Goal: Communication & Community: Answer question/provide support

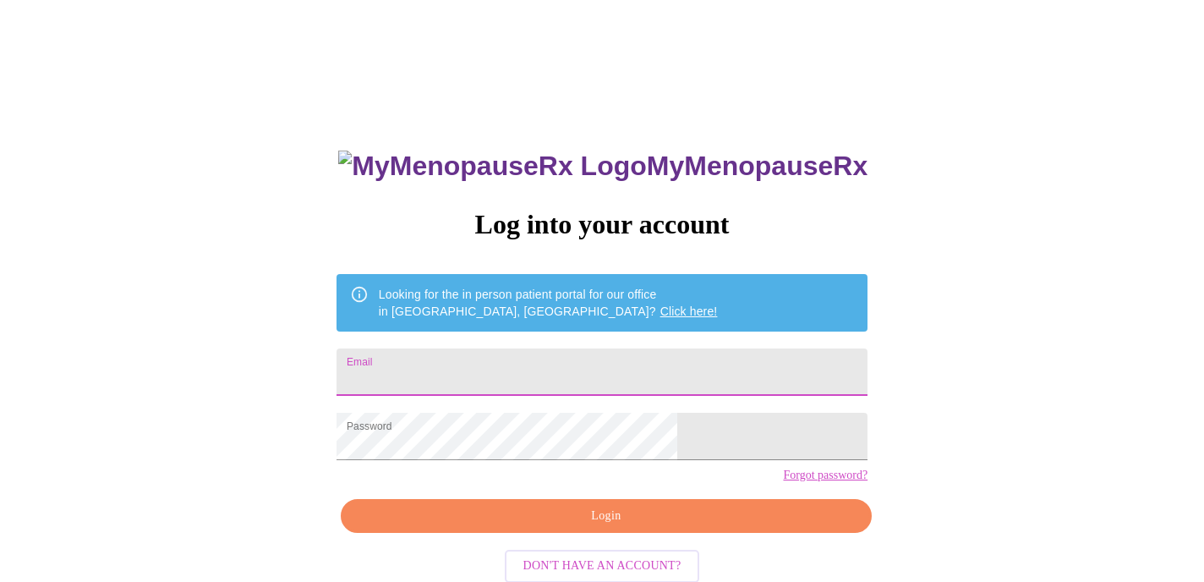
click at [532, 371] on input "Email" at bounding box center [602, 371] width 531 height 47
type input "[EMAIL_ADDRESS][DOMAIN_NAME]"
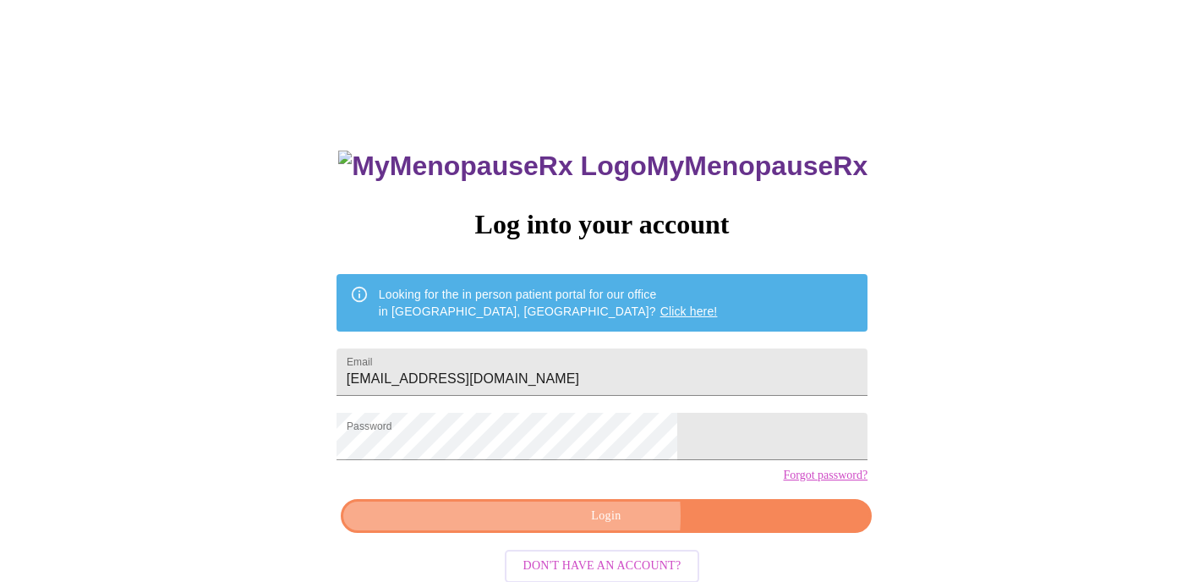
click at [574, 527] on span "Login" at bounding box center [606, 516] width 492 height 21
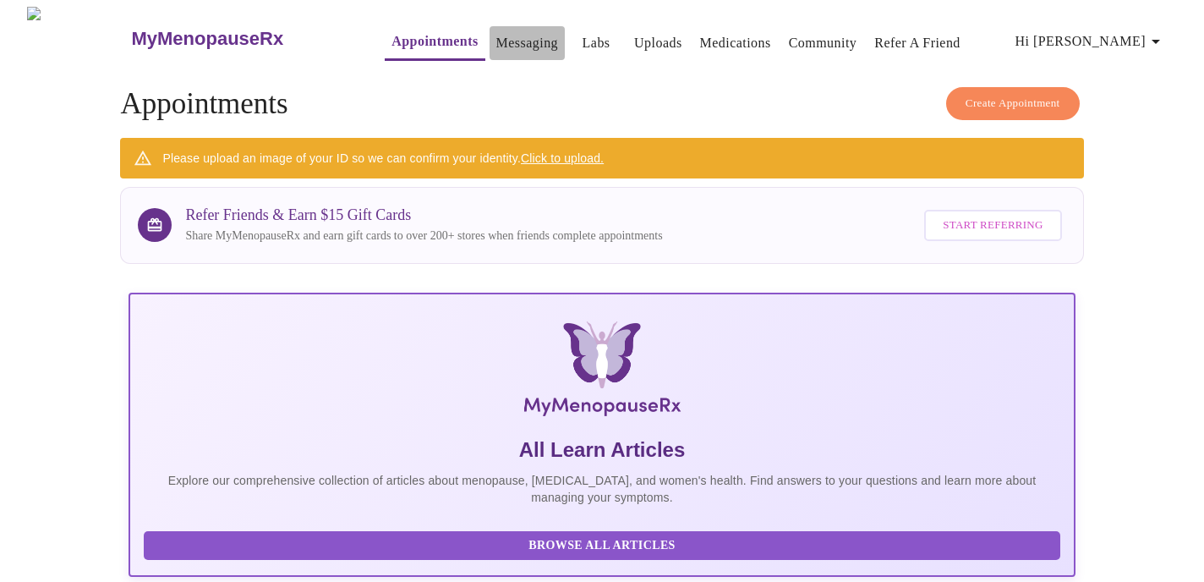
click at [496, 36] on link "Messaging" at bounding box center [527, 43] width 62 height 24
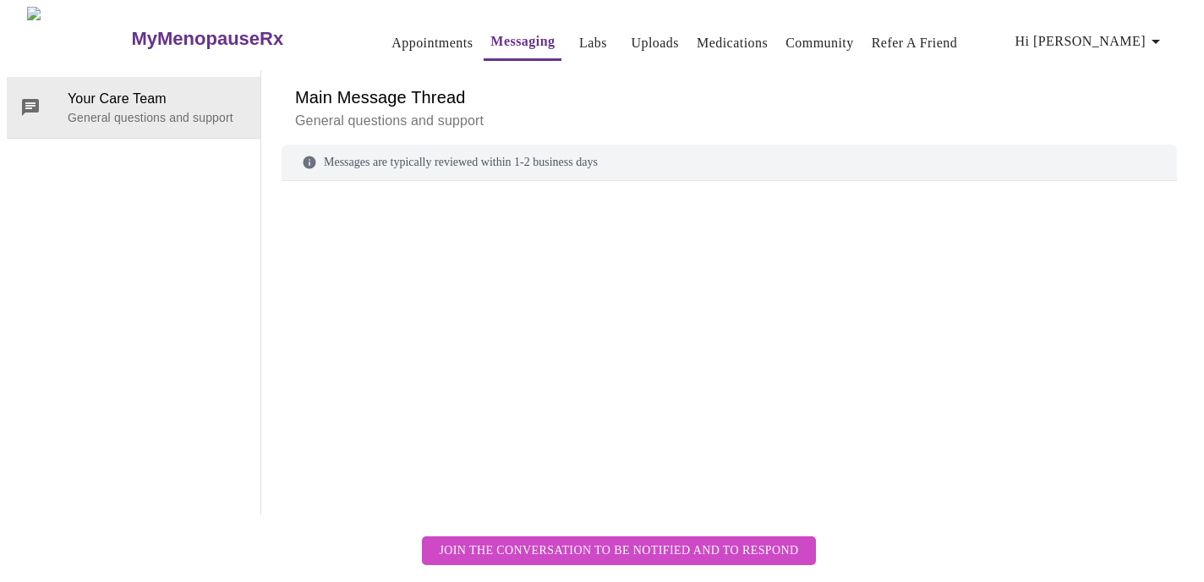
scroll to position [63, 0]
